Goal: Find specific page/section: Find specific page/section

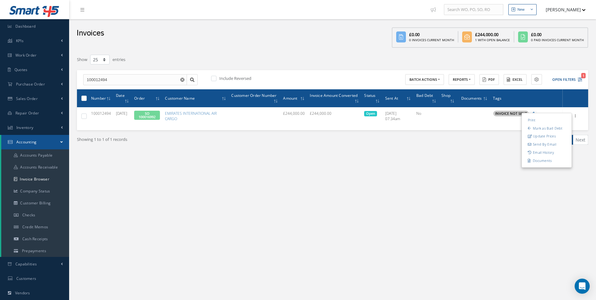
select select "25"
click at [48, 83] on link "Purchase Order" at bounding box center [34, 84] width 69 height 14
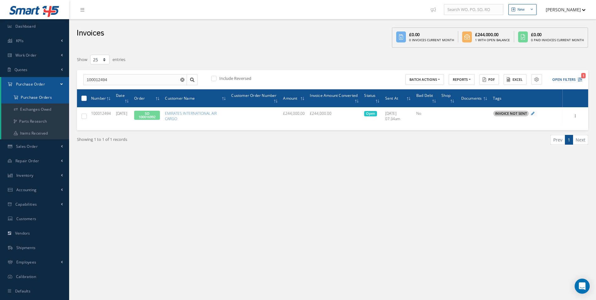
click at [43, 96] on a=1&status_id=2&status_id=3&status_id=5&collapsedFilters"] "Purchase Orders" at bounding box center [35, 97] width 68 height 12
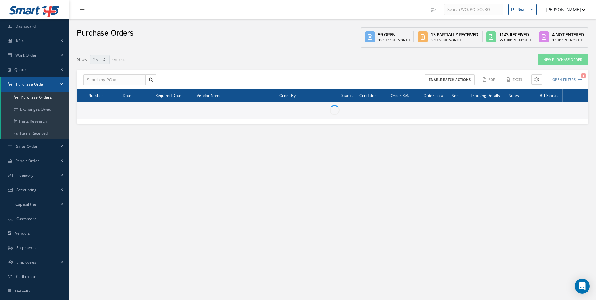
select select "25"
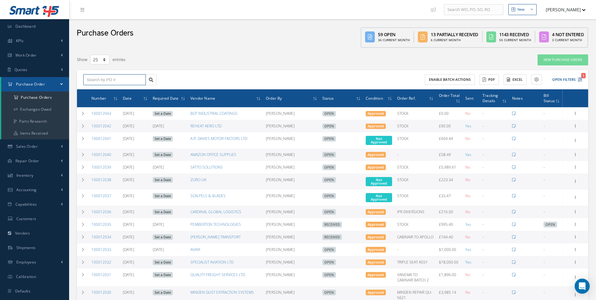
drag, startPoint x: 99, startPoint y: 79, endPoint x: 115, endPoint y: 78, distance: 15.5
click at [100, 79] on input "text" at bounding box center [114, 79] width 63 height 11
paste input "100012000"
type input "100012000"
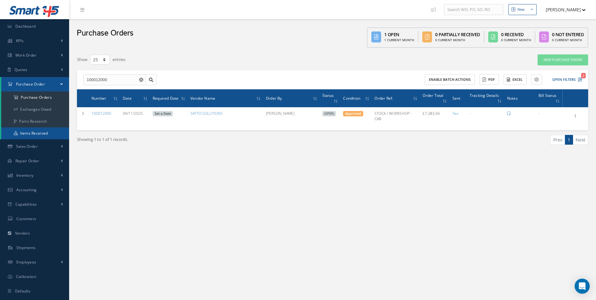
click at [33, 131] on link "Items Received" at bounding box center [35, 133] width 68 height 12
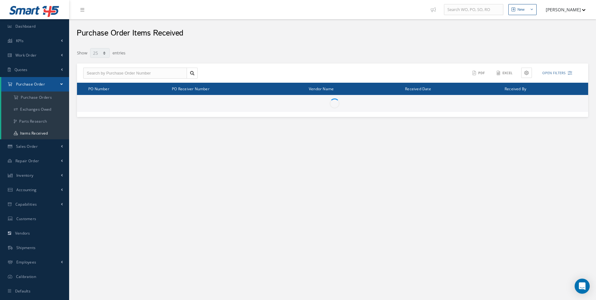
select select "25"
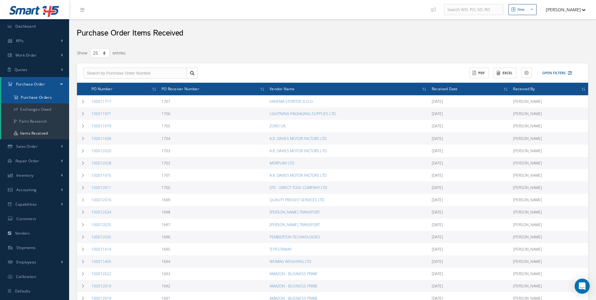
click at [46, 100] on a=1&status_id=2&status_id=3&status_id=5&collapsedFilters"] "Purchase Orders" at bounding box center [35, 97] width 68 height 12
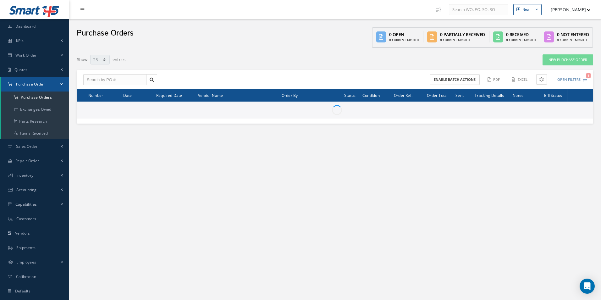
select select "25"
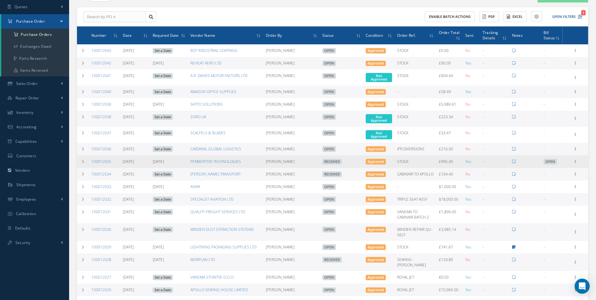
scroll to position [94, 0]
